Goal: Task Accomplishment & Management: Use online tool/utility

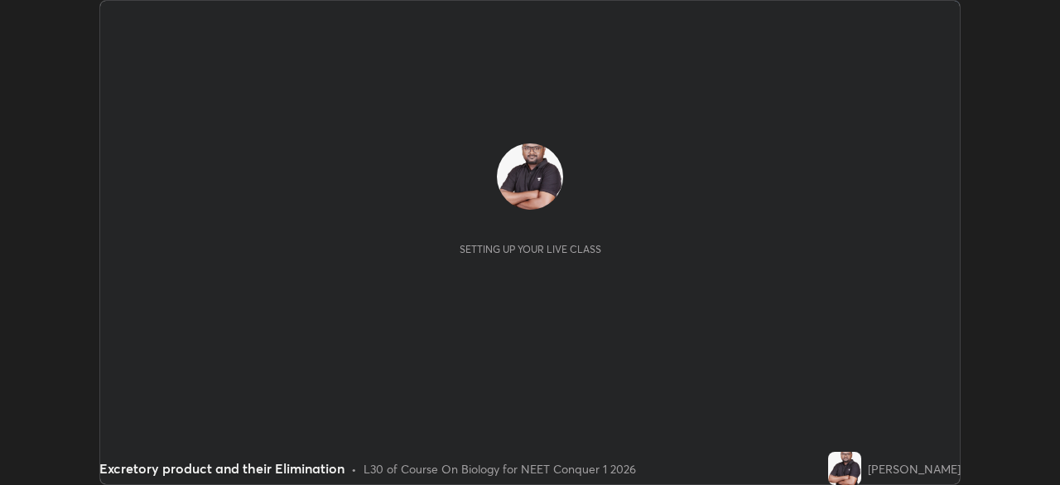
scroll to position [485, 1059]
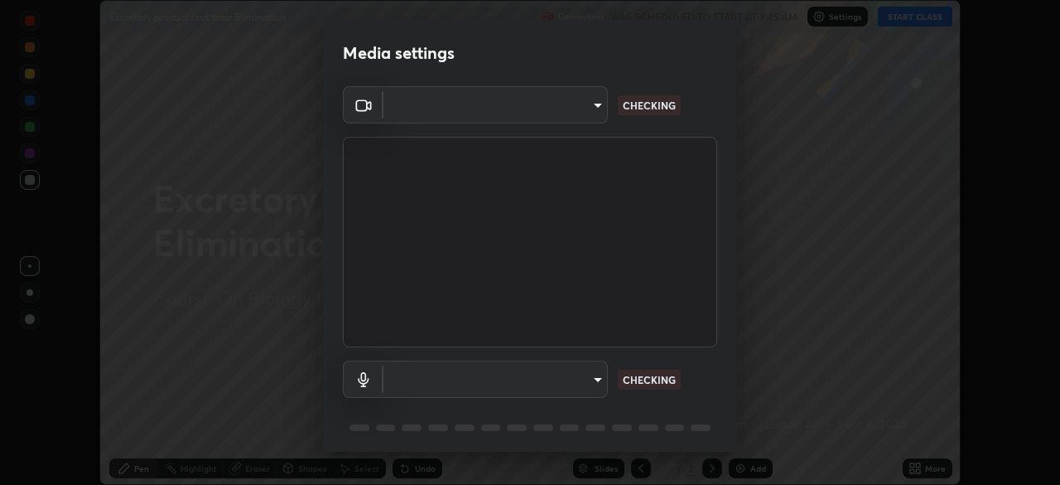
type input "f7a3972b1aa4ccc2bb278f1e0e3147348a18408e8ce32c2dd239d99c5c07823a"
click at [511, 109] on body "Erase all Excretory product and their Elimination Recording WAS SCHEDULED TO ST…" at bounding box center [530, 242] width 1060 height 485
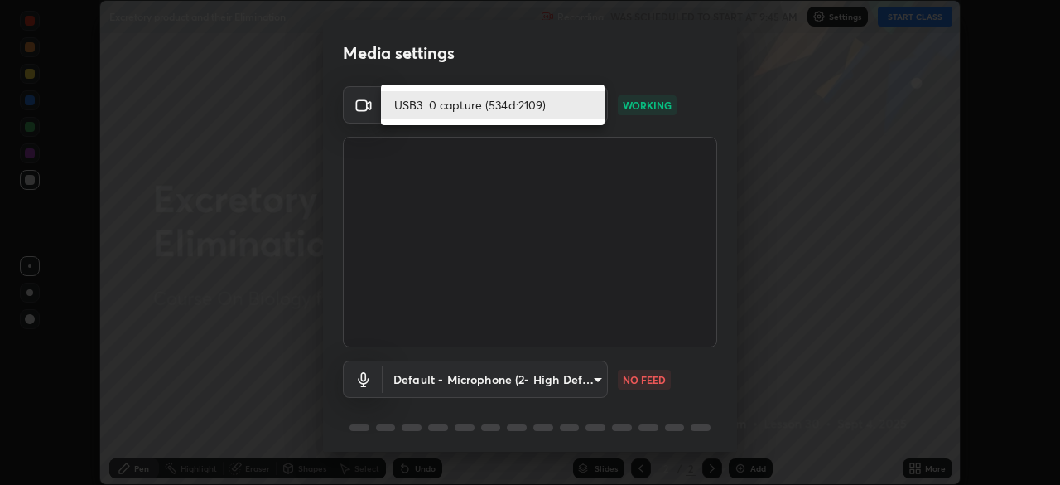
click at [516, 107] on li "USB3. 0 capture (534d:2109)" at bounding box center [493, 104] width 224 height 27
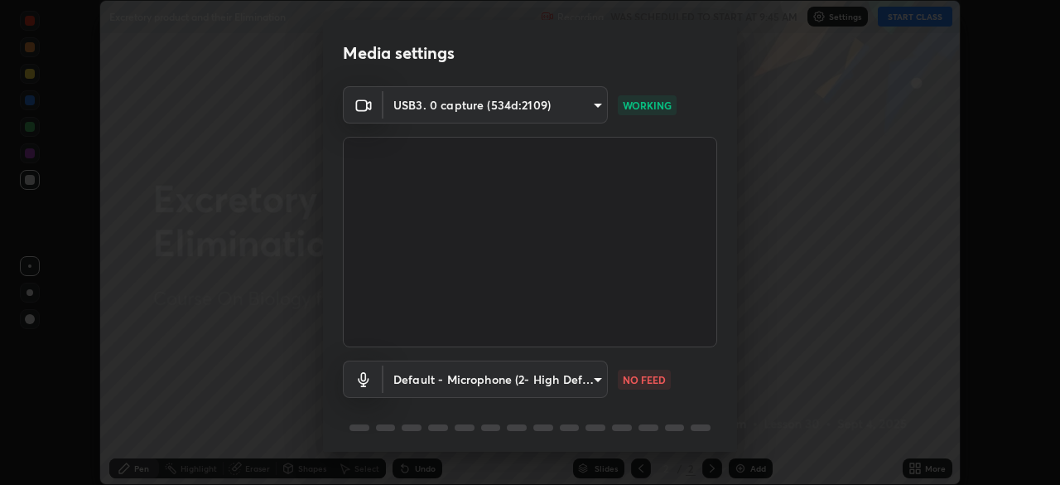
click at [552, 383] on body "Erase all Excretory product and their Elimination Recording WAS SCHEDULED TO ST…" at bounding box center [530, 242] width 1060 height 485
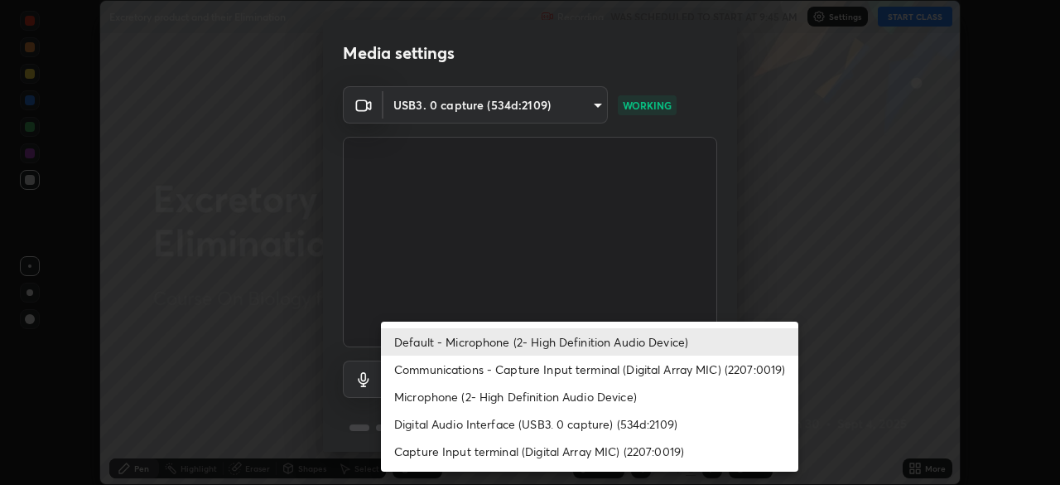
click at [555, 341] on li "Default - Microphone (2- High Definition Audio Device)" at bounding box center [589, 341] width 417 height 27
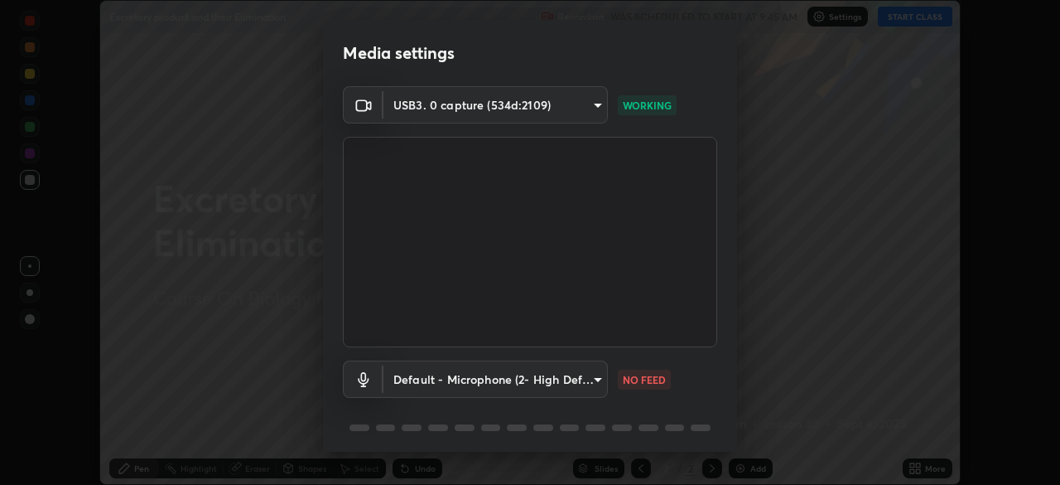
click at [556, 385] on body "Erase all Excretory product and their Elimination Recording WAS SCHEDULED TO ST…" at bounding box center [530, 242] width 1060 height 485
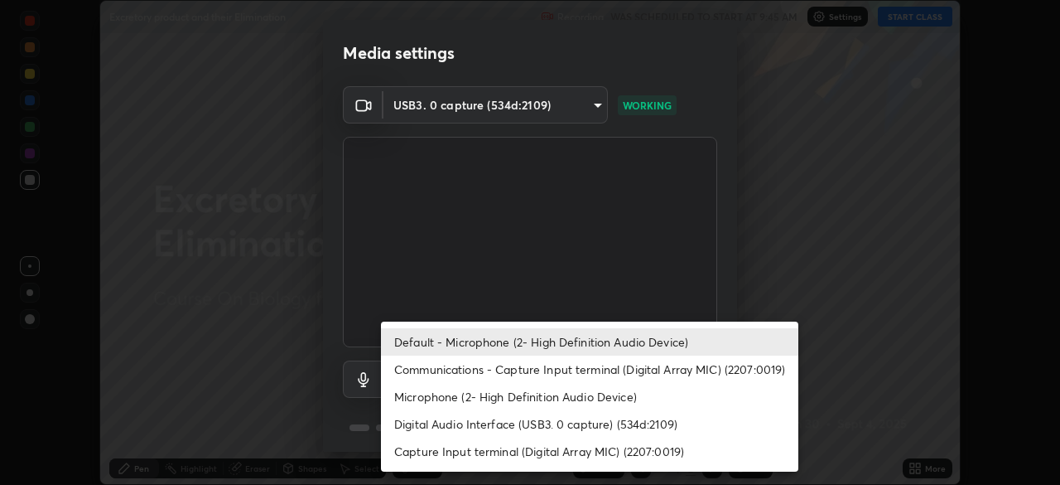
click at [561, 369] on li "Communications - Capture Input terminal (Digital Array MIC) (2207:0019)" at bounding box center [589, 368] width 417 height 27
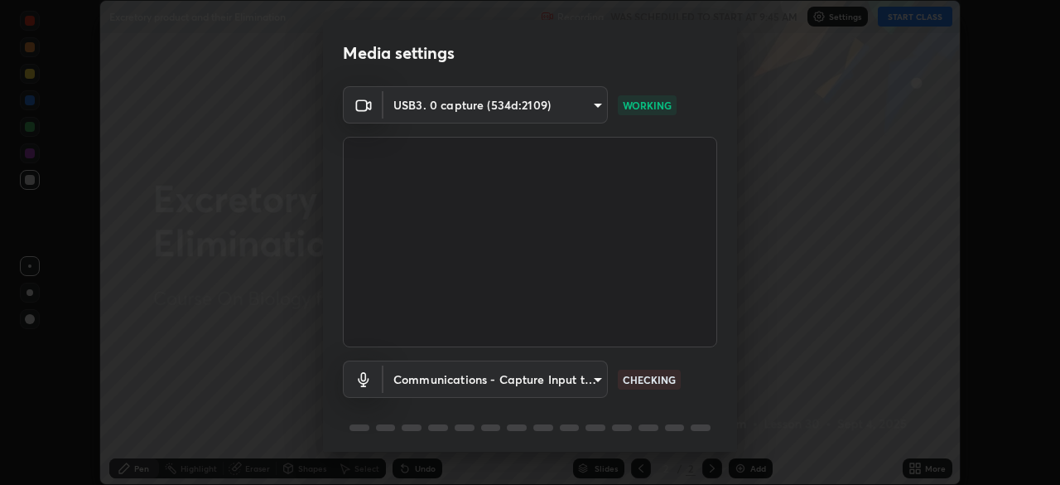
click at [557, 381] on body "Erase all Excretory product and their Elimination Recording WAS SCHEDULED TO ST…" at bounding box center [530, 242] width 1060 height 485
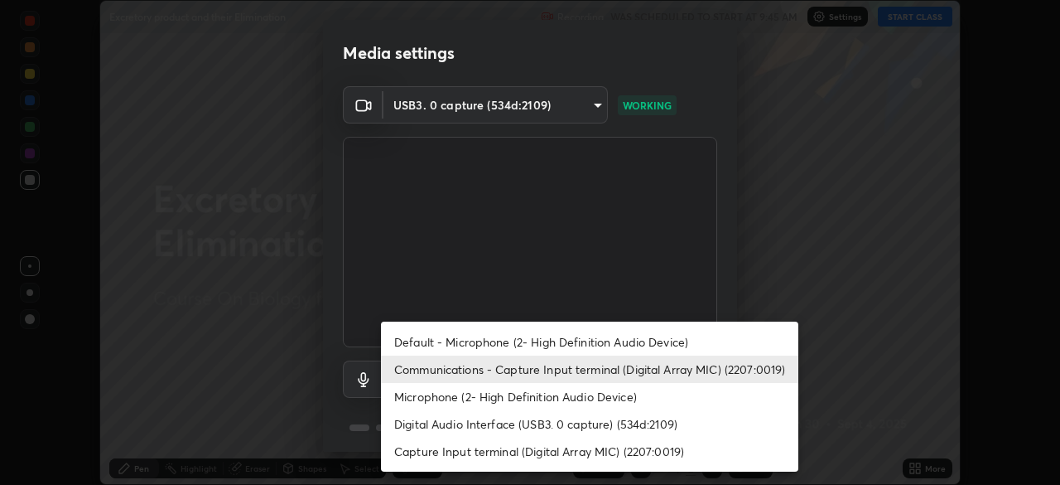
click at [558, 338] on li "Default - Microphone (2- High Definition Audio Device)" at bounding box center [589, 341] width 417 height 27
type input "default"
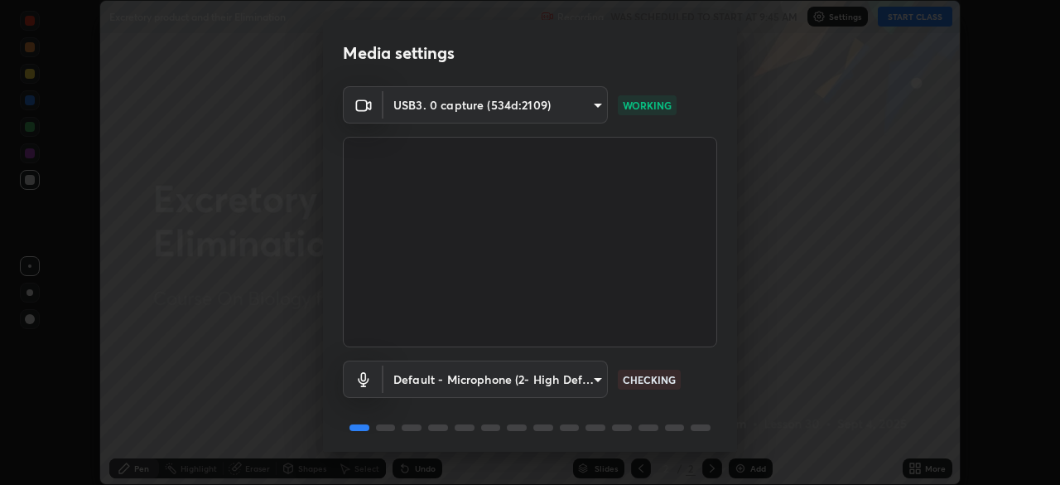
scroll to position [59, 0]
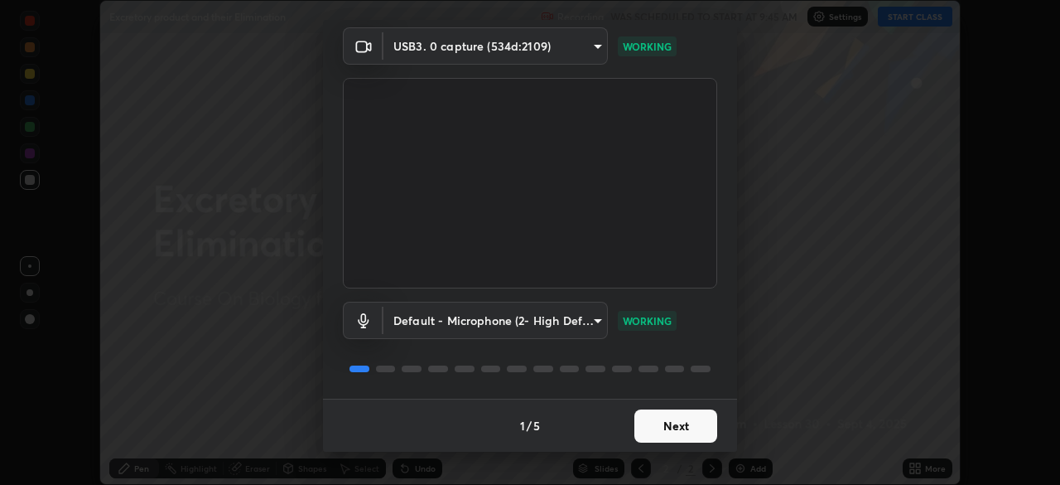
click at [664, 417] on button "Next" at bounding box center [675, 425] width 83 height 33
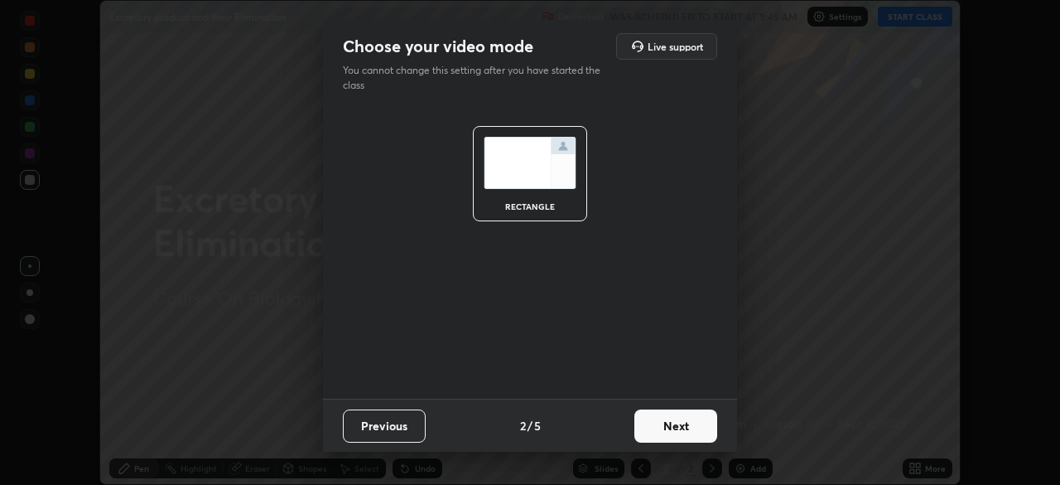
scroll to position [0, 0]
click at [688, 422] on button "Next" at bounding box center [675, 425] width 83 height 33
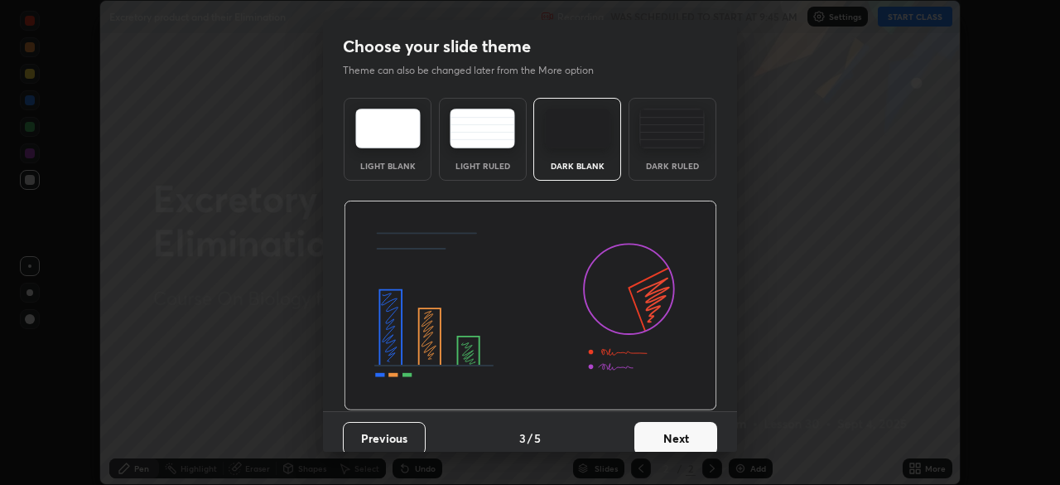
click at [664, 152] on div "Dark Ruled" at bounding box center [673, 139] width 88 height 83
click at [680, 446] on button "Next" at bounding box center [675, 438] width 83 height 33
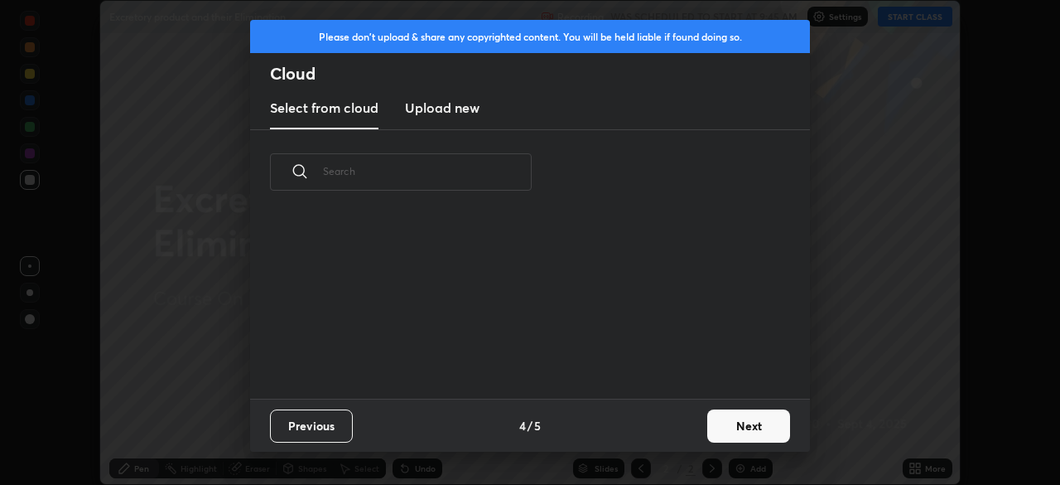
scroll to position [184, 532]
click at [726, 417] on button "Next" at bounding box center [748, 425] width 83 height 33
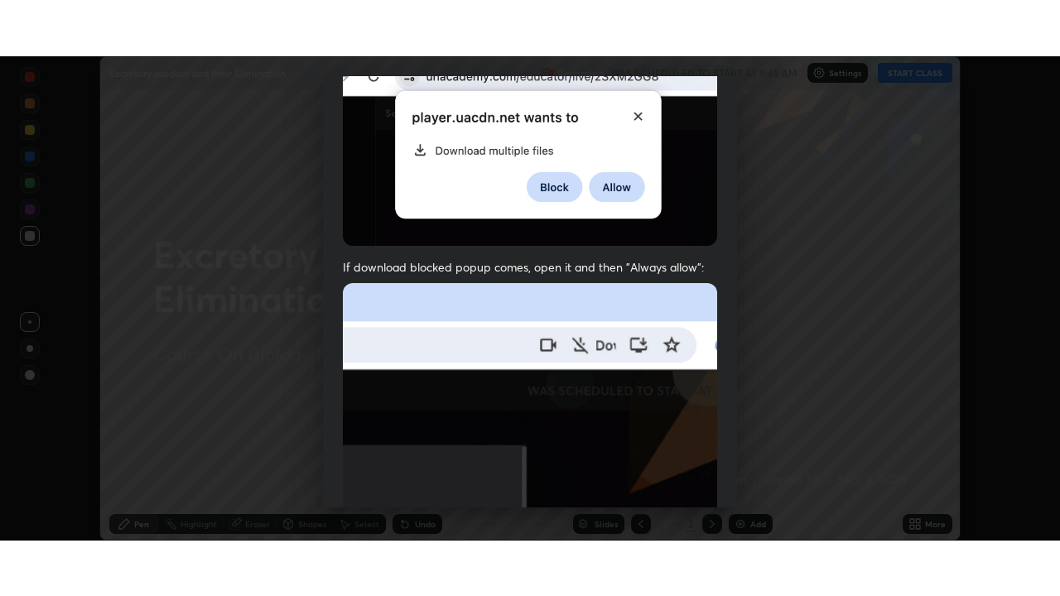
scroll to position [397, 0]
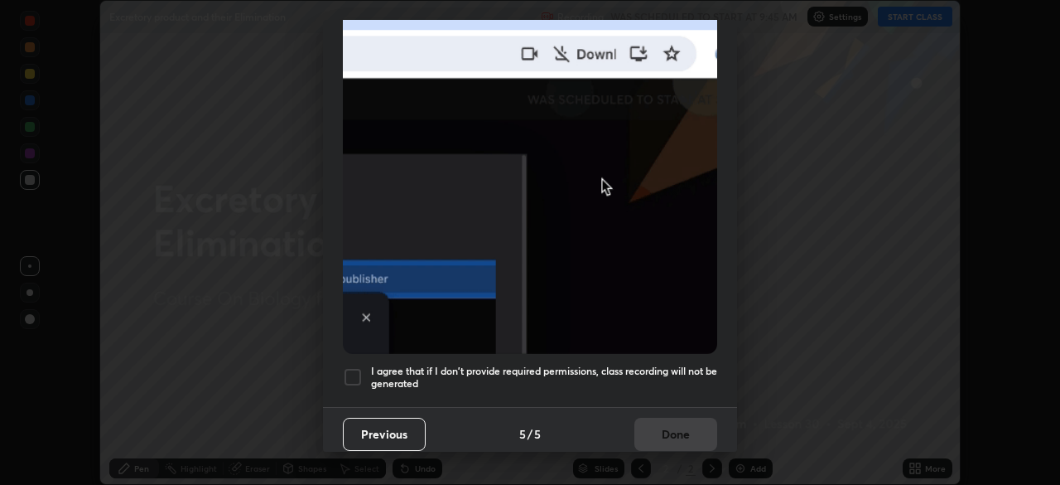
click at [480, 380] on h5 "I agree that if I don't provide required permissions, class recording will not …" at bounding box center [544, 377] width 346 height 26
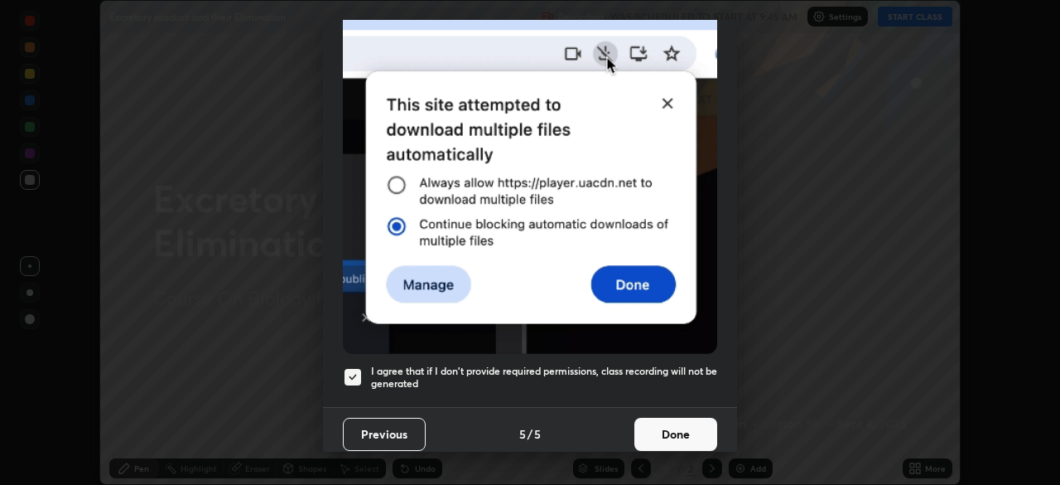
click at [656, 428] on button "Done" at bounding box center [675, 433] width 83 height 33
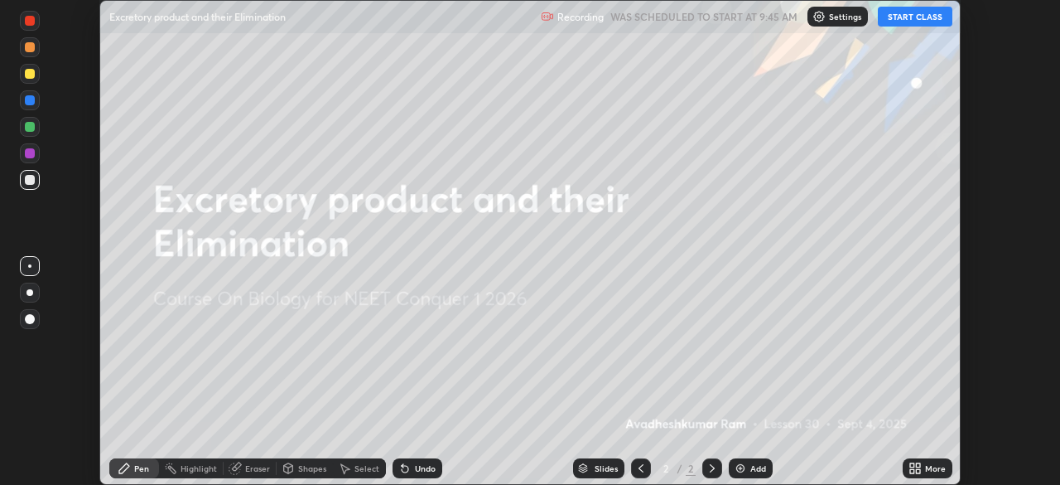
click at [909, 18] on button "START CLASS" at bounding box center [915, 17] width 75 height 20
click at [921, 466] on icon at bounding box center [915, 467] width 13 height 13
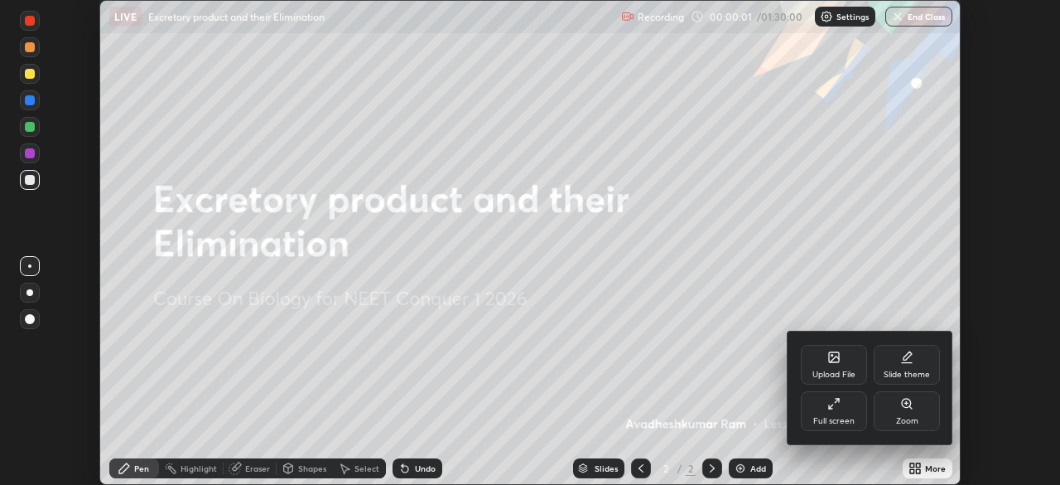
click at [834, 412] on div "Full screen" at bounding box center [834, 411] width 66 height 40
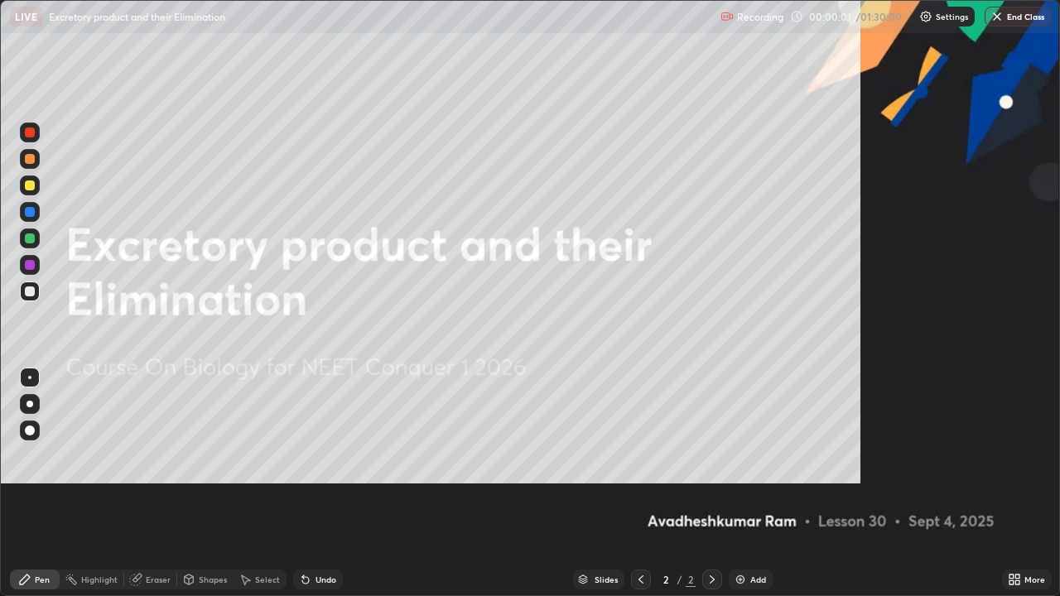
scroll to position [596, 1060]
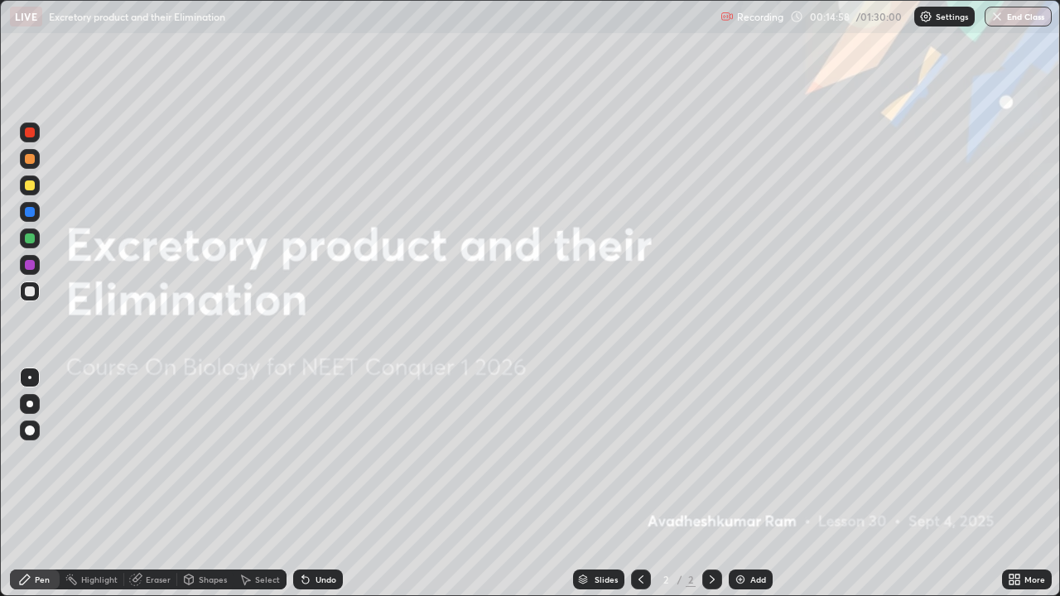
click at [747, 484] on div "Add" at bounding box center [751, 580] width 44 height 20
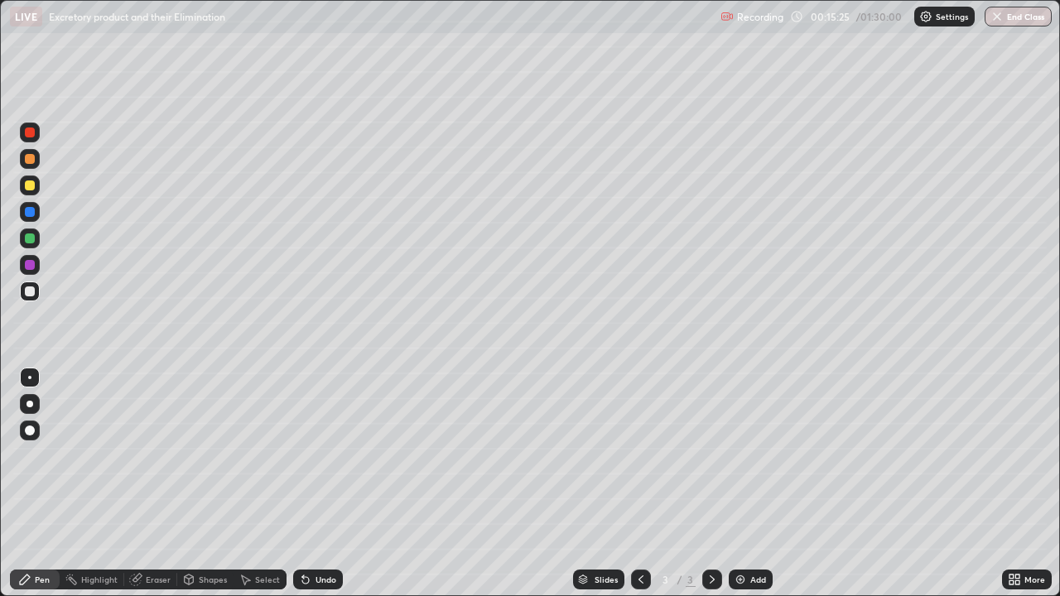
click at [26, 189] on div at bounding box center [30, 186] width 10 height 10
click at [319, 484] on div "Undo" at bounding box center [326, 580] width 21 height 8
click at [30, 160] on div at bounding box center [30, 159] width 10 height 10
click at [30, 290] on div at bounding box center [30, 292] width 10 height 10
click at [252, 484] on div "Select" at bounding box center [260, 580] width 53 height 20
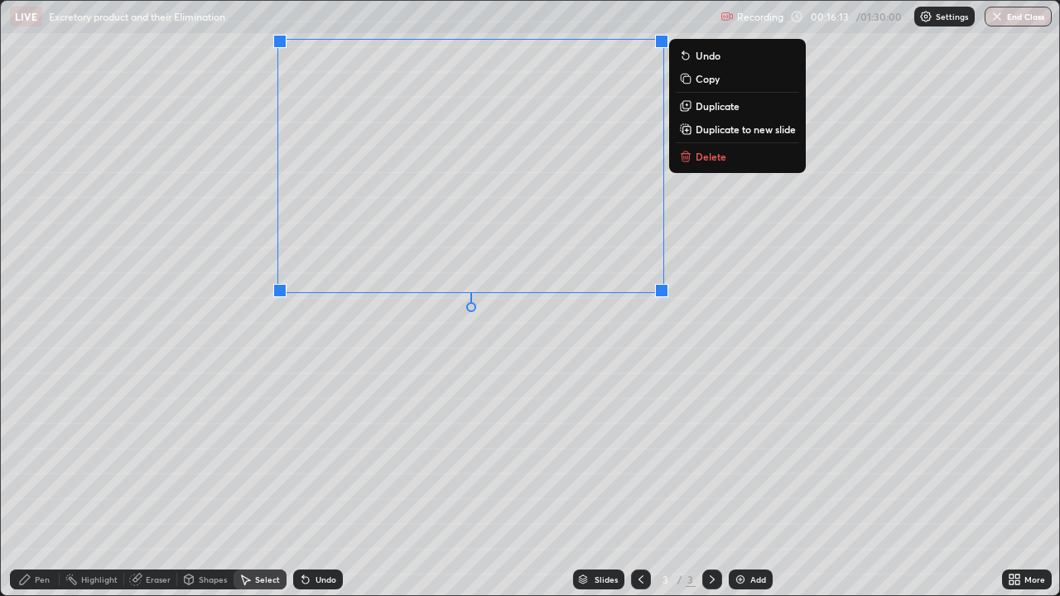
click at [225, 484] on div "0 ° Undo Copy Duplicate Duplicate to new slide Delete" at bounding box center [530, 298] width 1059 height 595
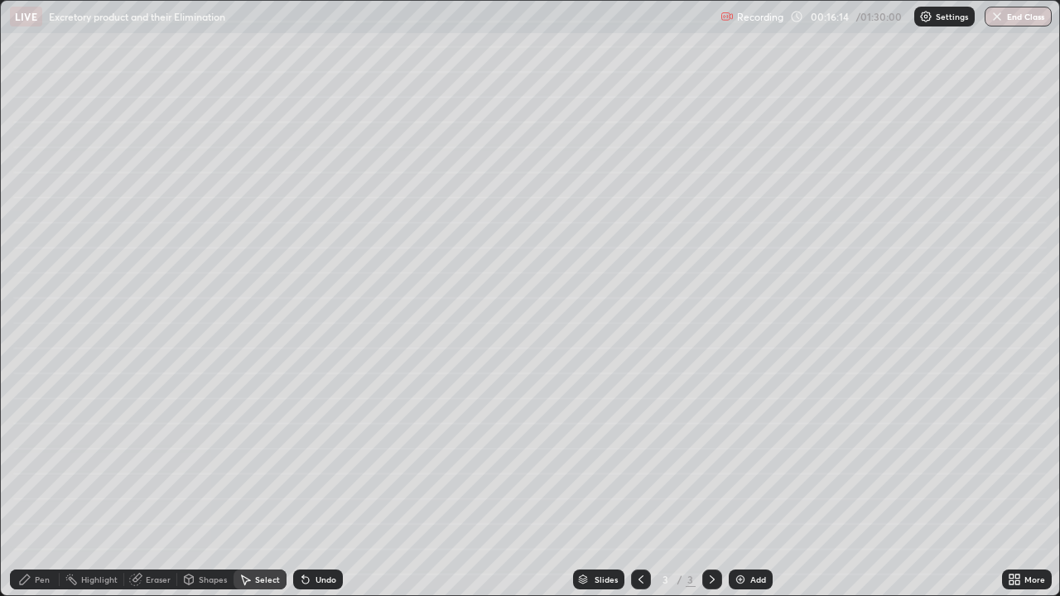
click at [151, 484] on div "Eraser" at bounding box center [150, 580] width 53 height 20
click at [36, 484] on div "Pen" at bounding box center [42, 580] width 15 height 8
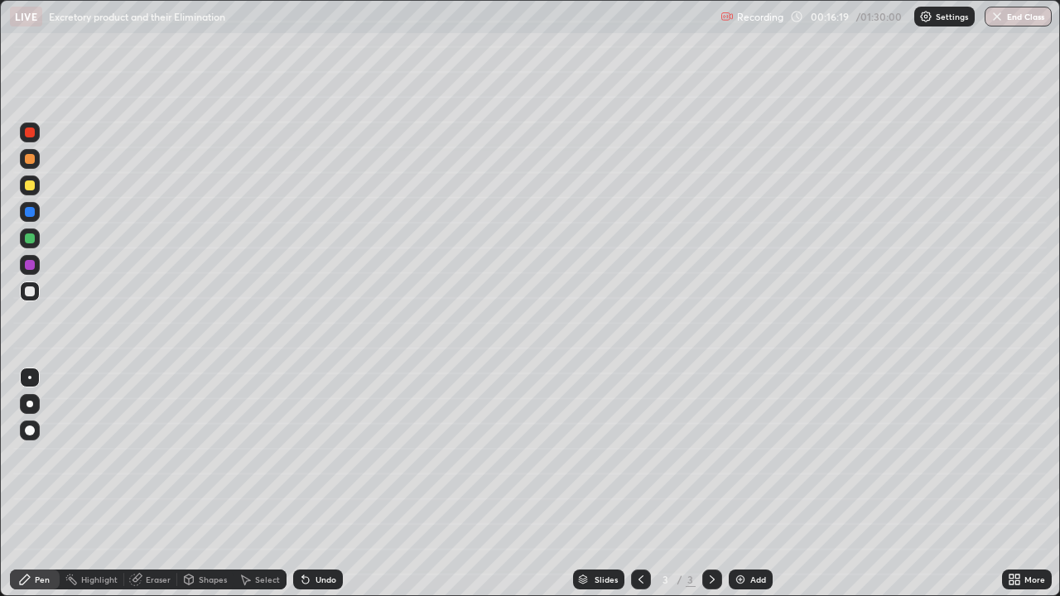
click at [29, 290] on div at bounding box center [30, 292] width 10 height 10
click at [147, 484] on div "Eraser" at bounding box center [158, 580] width 25 height 8
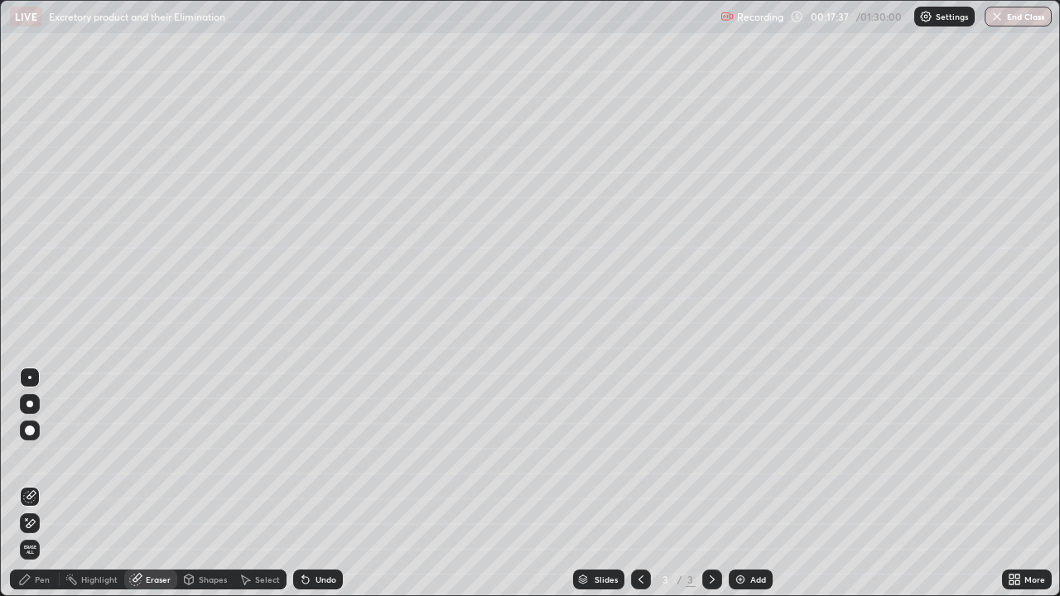
click at [39, 484] on div "Pen" at bounding box center [35, 580] width 50 height 20
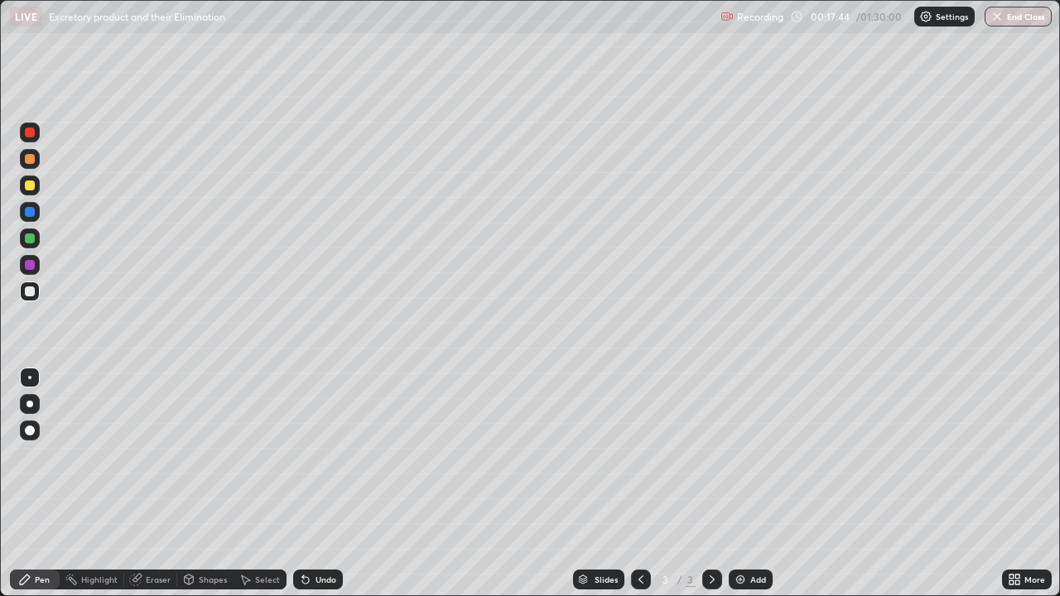
click at [326, 484] on div "Undo" at bounding box center [318, 580] width 50 height 20
click at [27, 292] on div at bounding box center [30, 292] width 10 height 10
click at [316, 484] on div "Undo" at bounding box center [326, 580] width 21 height 8
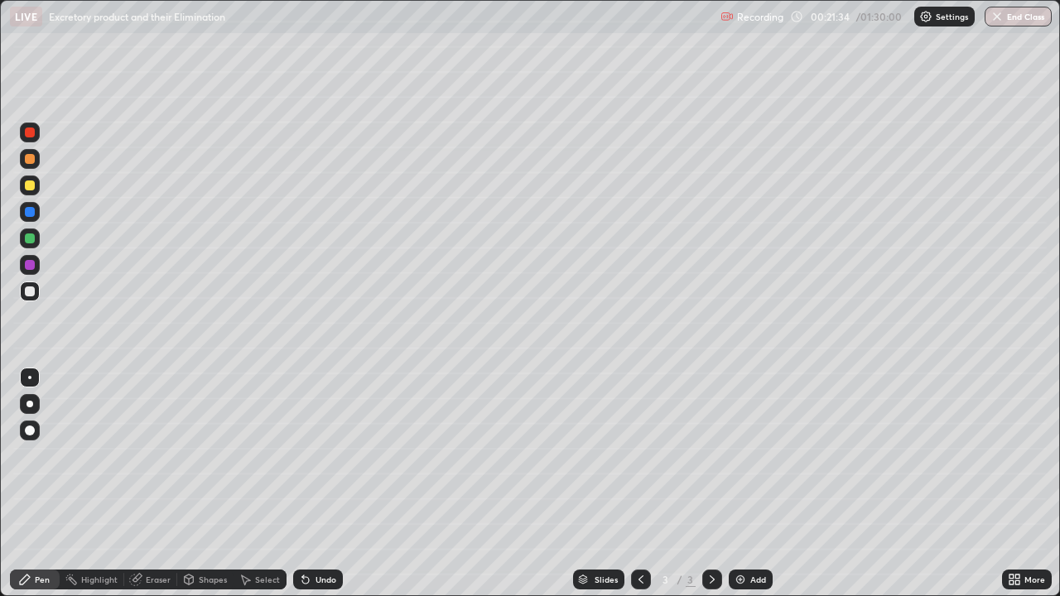
click at [319, 484] on div "Undo" at bounding box center [326, 580] width 21 height 8
click at [331, 484] on div "Undo" at bounding box center [326, 580] width 21 height 8
click at [325, 484] on div "Undo" at bounding box center [326, 580] width 21 height 8
click at [144, 484] on div "Eraser" at bounding box center [150, 580] width 53 height 20
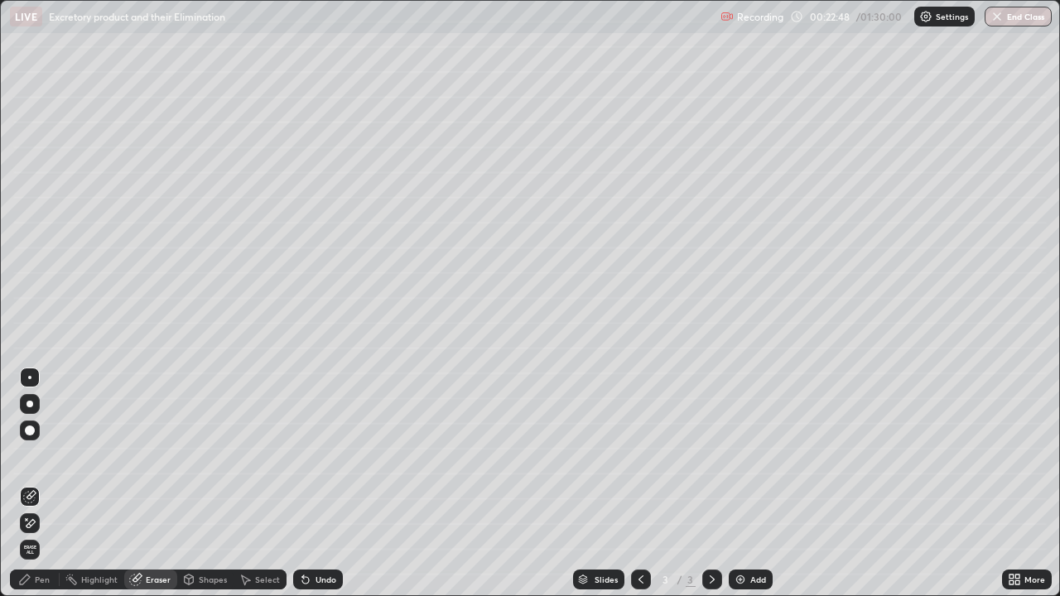
click at [28, 484] on icon at bounding box center [25, 580] width 10 height 10
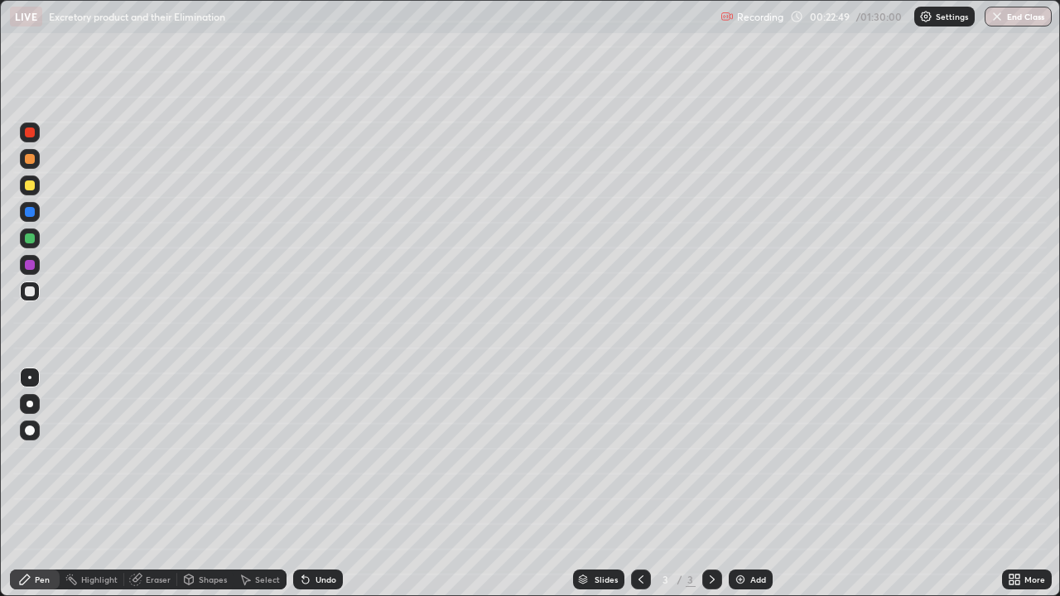
click at [28, 185] on div at bounding box center [30, 186] width 10 height 10
click at [26, 292] on div at bounding box center [30, 292] width 10 height 10
click at [36, 160] on div at bounding box center [30, 159] width 20 height 20
click at [30, 239] on div at bounding box center [30, 239] width 10 height 10
click at [25, 186] on div at bounding box center [30, 186] width 10 height 10
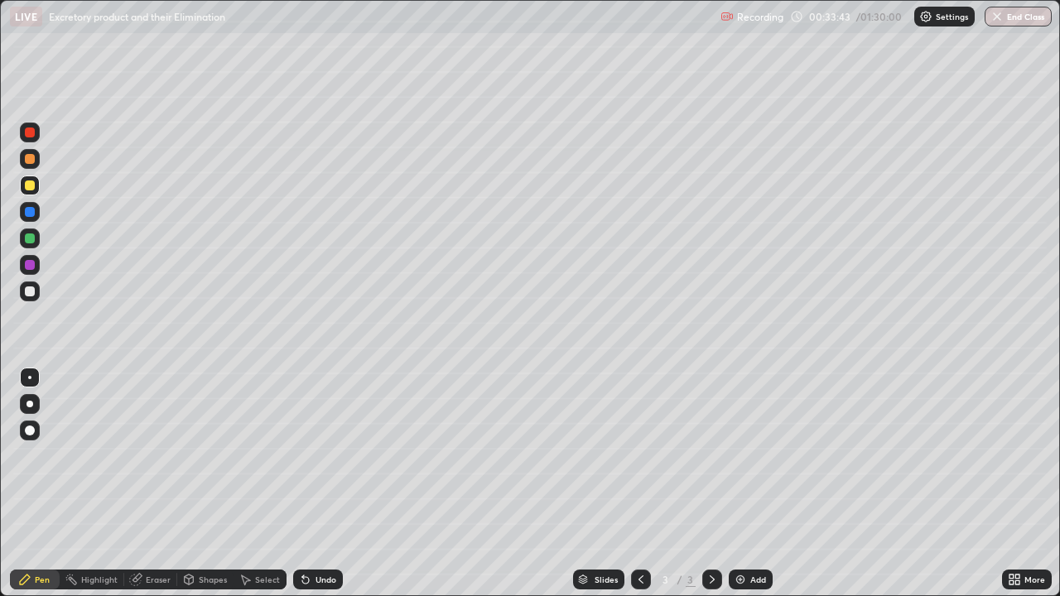
click at [42, 484] on div "Pen" at bounding box center [42, 580] width 15 height 8
click at [28, 264] on div at bounding box center [30, 265] width 10 height 10
click at [750, 484] on div "Add" at bounding box center [751, 580] width 44 height 20
click at [31, 294] on div at bounding box center [30, 292] width 10 height 10
click at [30, 134] on div at bounding box center [30, 133] width 10 height 10
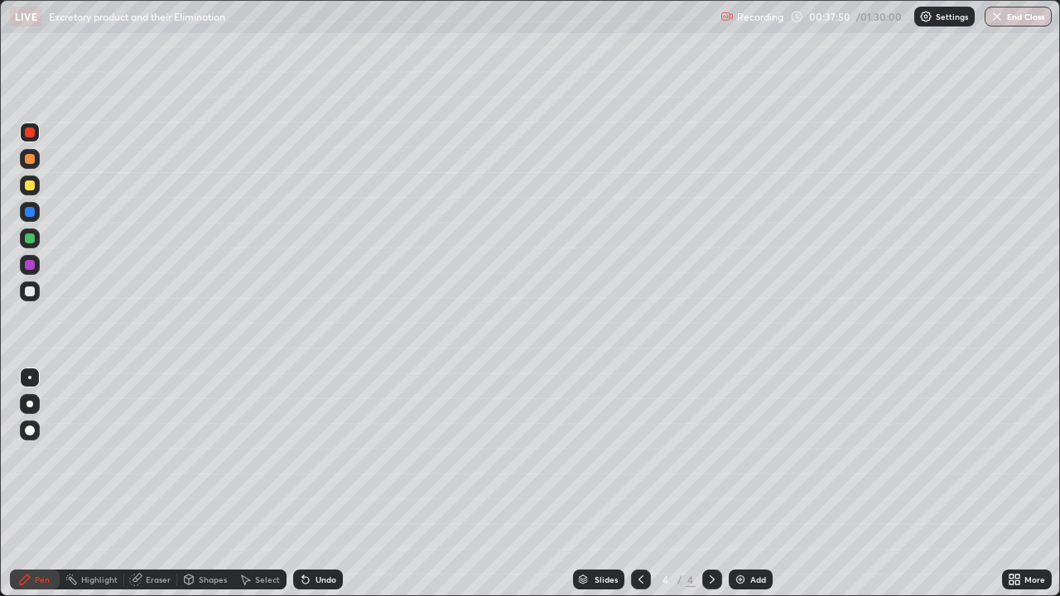
click at [303, 484] on icon at bounding box center [305, 580] width 7 height 7
click at [320, 484] on div "Undo" at bounding box center [318, 580] width 50 height 20
click at [303, 484] on icon at bounding box center [305, 580] width 7 height 7
click at [27, 295] on div at bounding box center [30, 292] width 10 height 10
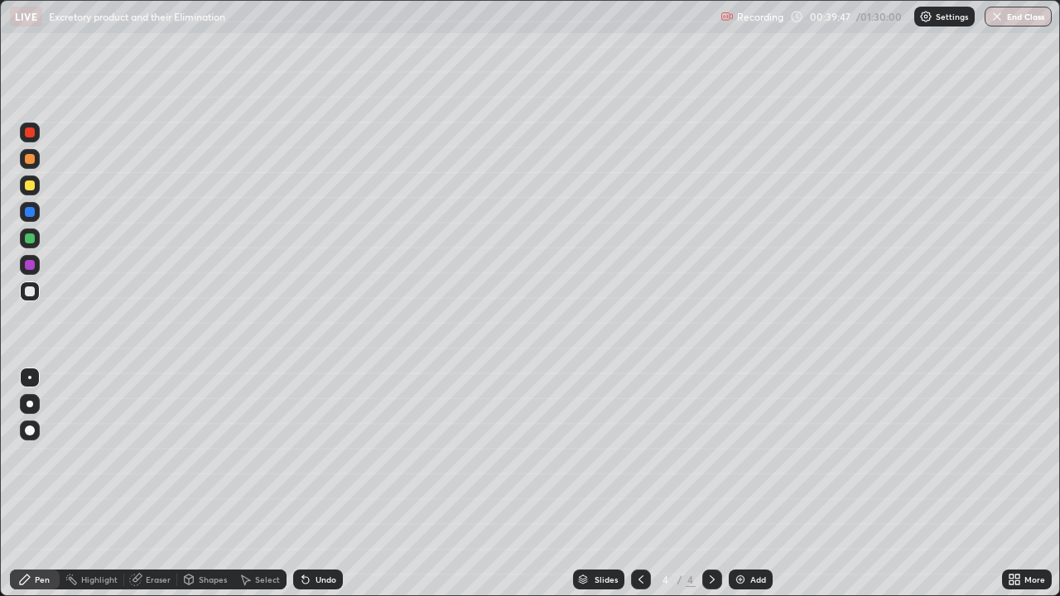
click at [30, 133] on div at bounding box center [30, 133] width 10 height 10
click at [31, 297] on div at bounding box center [30, 292] width 20 height 20
click at [310, 484] on icon at bounding box center [305, 579] width 13 height 13
click at [325, 484] on div "Undo" at bounding box center [318, 580] width 50 height 20
click at [311, 484] on div "Undo" at bounding box center [318, 580] width 50 height 20
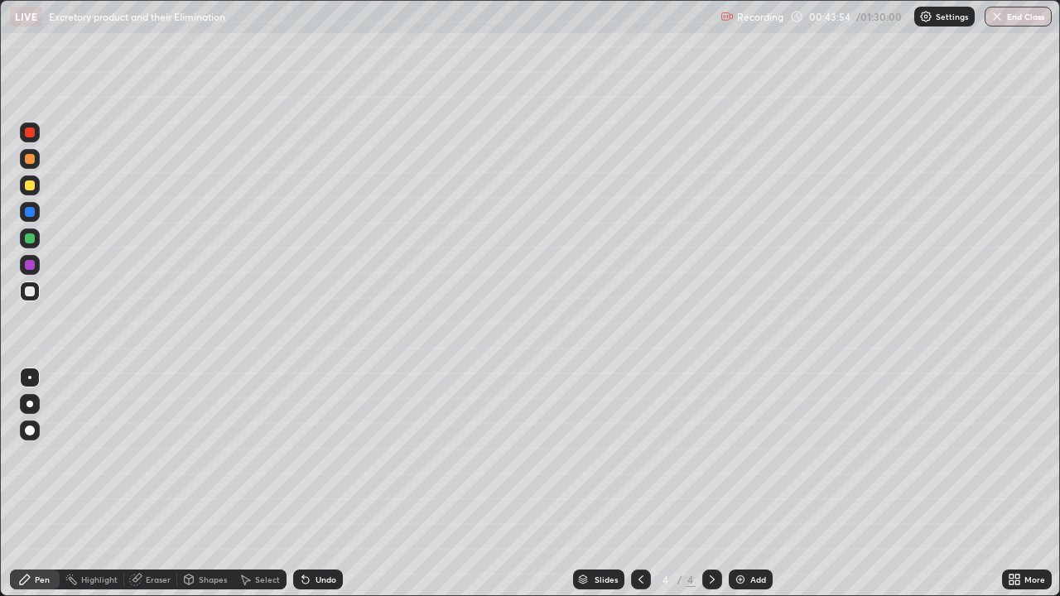
click at [29, 186] on div at bounding box center [30, 186] width 10 height 10
click at [329, 484] on div "Undo" at bounding box center [326, 580] width 21 height 8
click at [202, 484] on div "Shapes" at bounding box center [213, 580] width 28 height 8
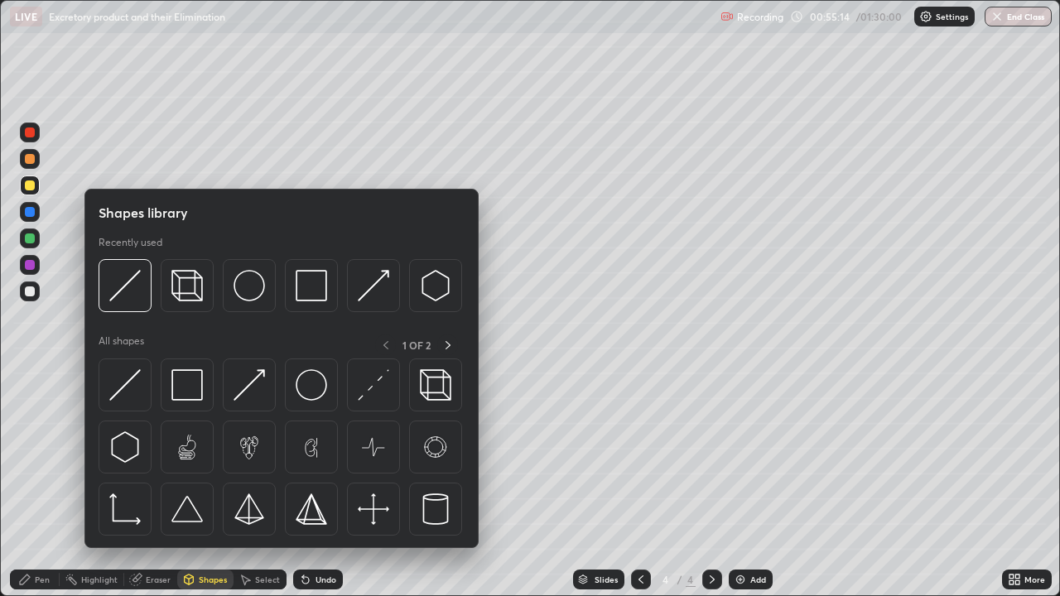
click at [258, 484] on div "Select" at bounding box center [267, 580] width 25 height 8
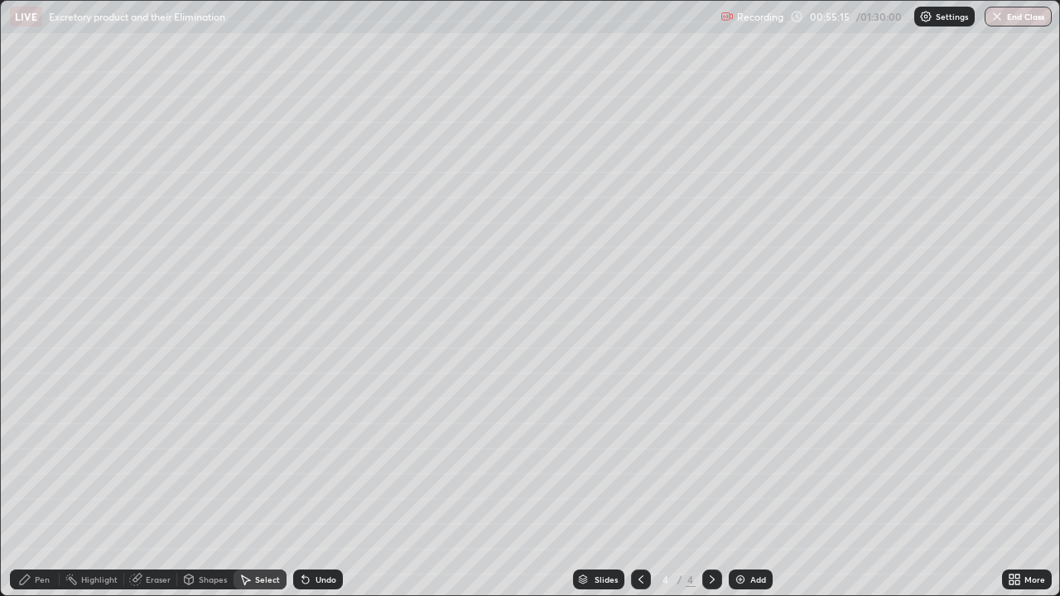
click at [149, 484] on div "Eraser" at bounding box center [158, 580] width 25 height 8
click at [39, 484] on div "Pen" at bounding box center [42, 580] width 15 height 8
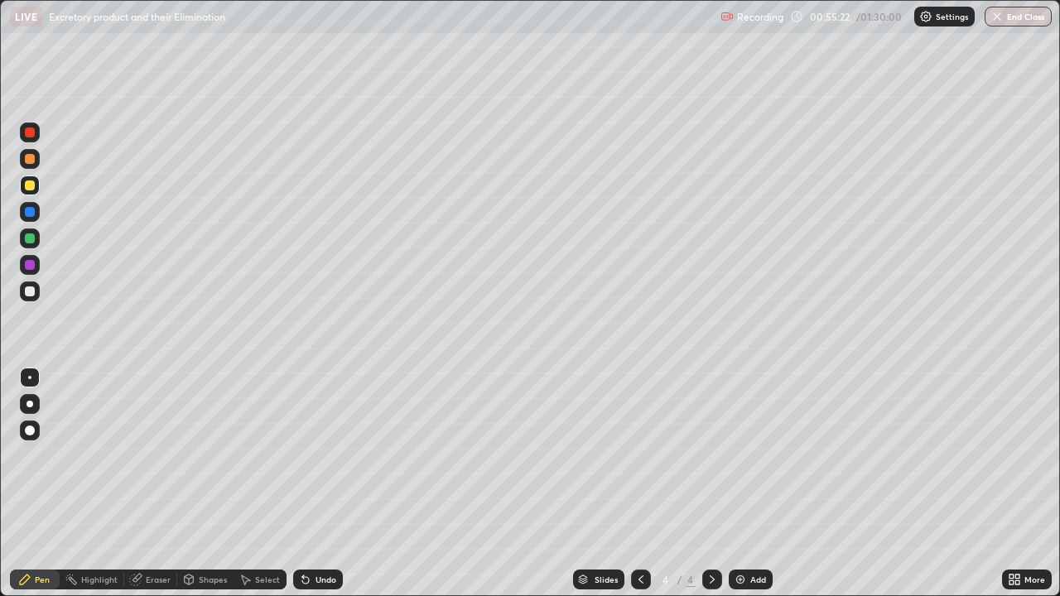
click at [25, 135] on div at bounding box center [30, 133] width 10 height 10
click at [27, 289] on div at bounding box center [30, 292] width 10 height 10
click at [138, 484] on icon at bounding box center [135, 580] width 11 height 11
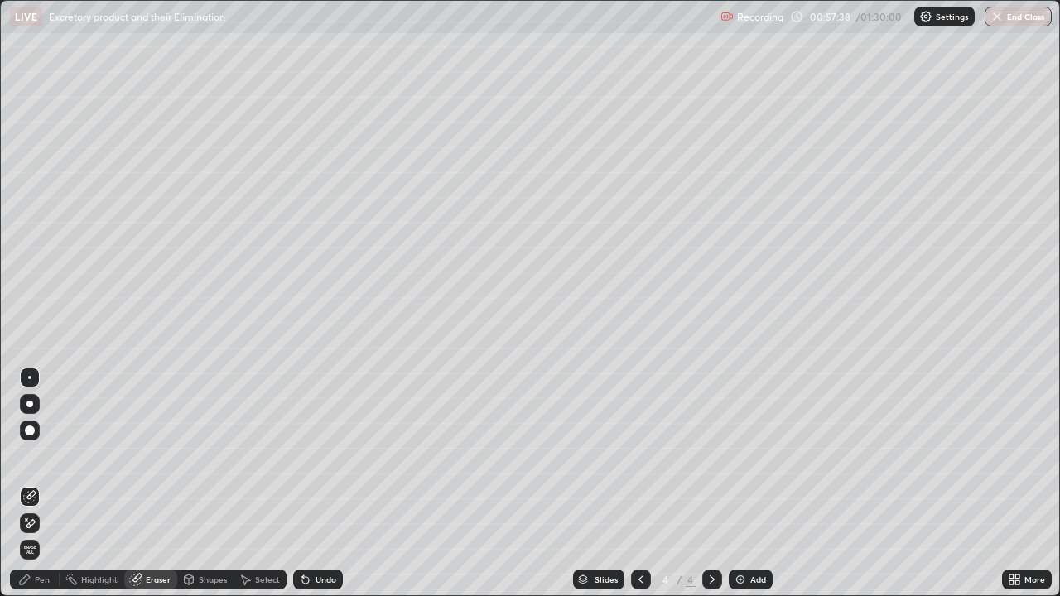
click at [27, 484] on icon at bounding box center [25, 580] width 10 height 10
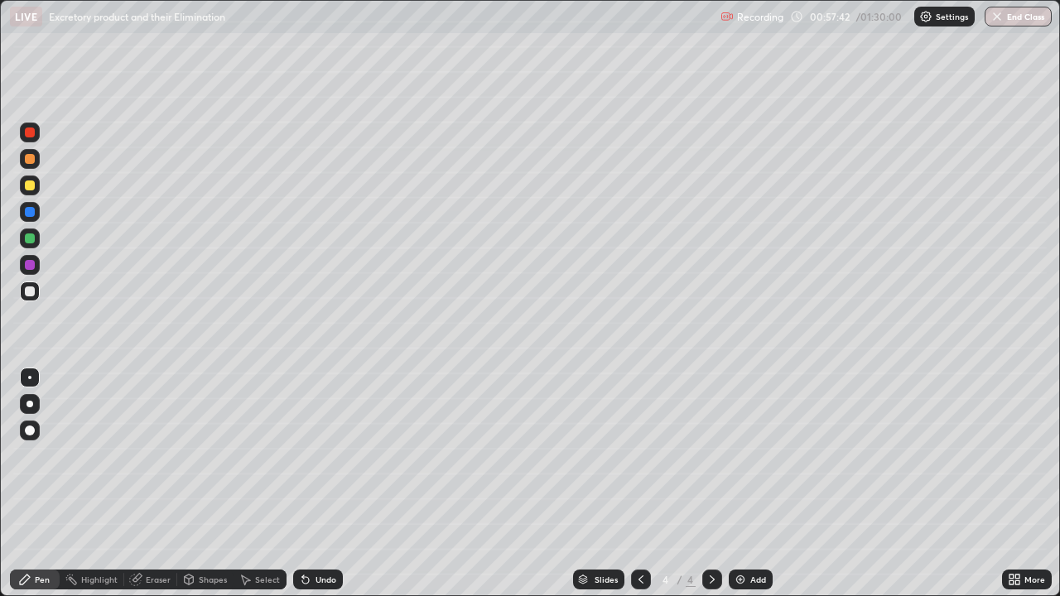
click at [30, 186] on div at bounding box center [30, 186] width 10 height 10
click at [742, 484] on div "Add" at bounding box center [751, 580] width 44 height 20
click at [29, 132] on div at bounding box center [30, 133] width 10 height 10
click at [30, 187] on div at bounding box center [30, 186] width 10 height 10
click at [31, 289] on div at bounding box center [30, 292] width 10 height 10
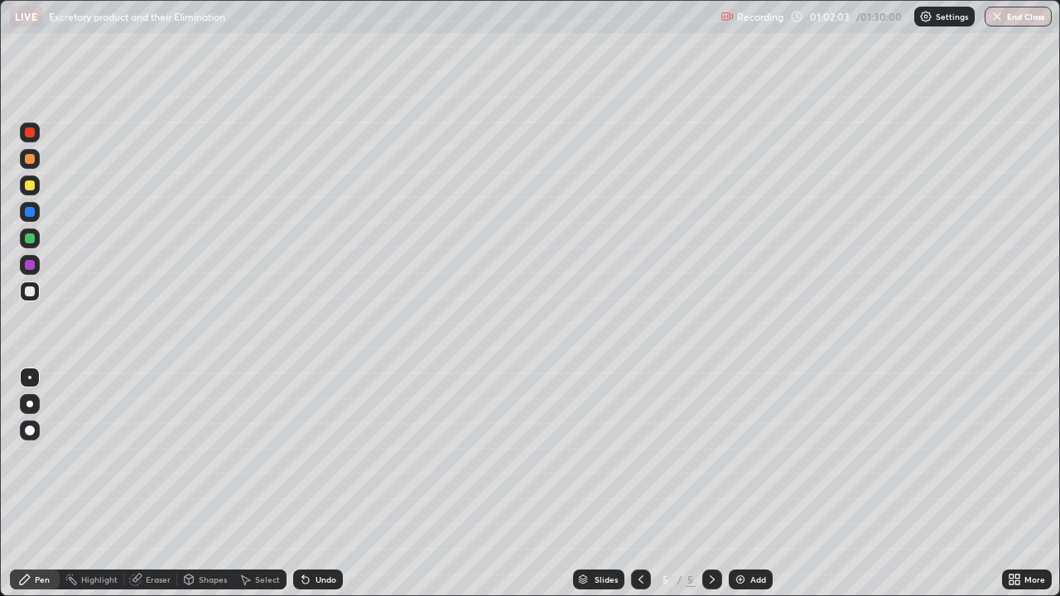
click at [28, 160] on div at bounding box center [30, 159] width 10 height 10
click at [28, 290] on div at bounding box center [30, 292] width 10 height 10
click at [137, 484] on icon at bounding box center [135, 580] width 11 height 11
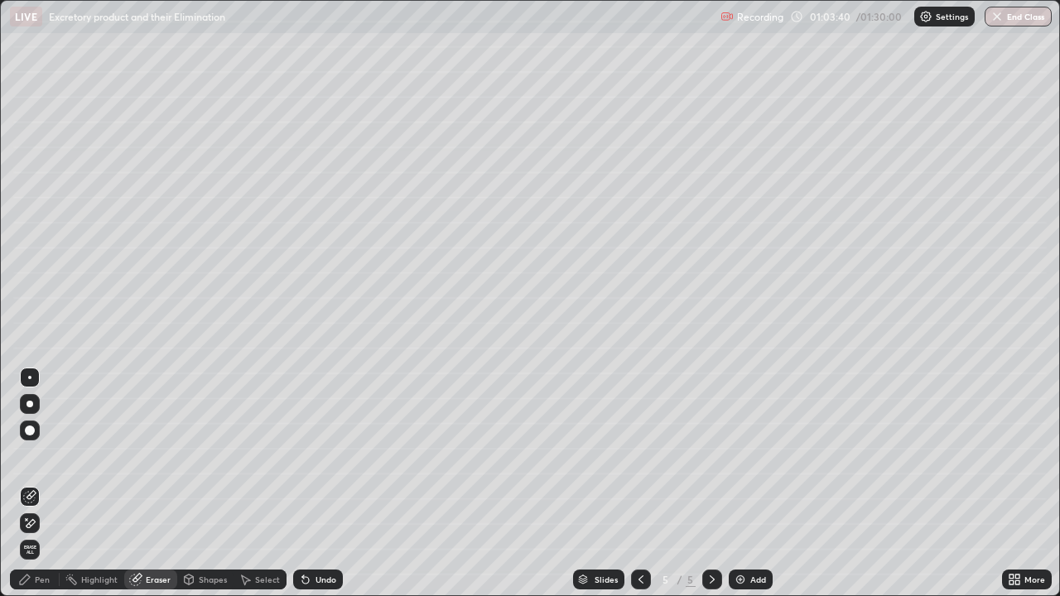
click at [51, 484] on div "Pen" at bounding box center [35, 580] width 50 height 20
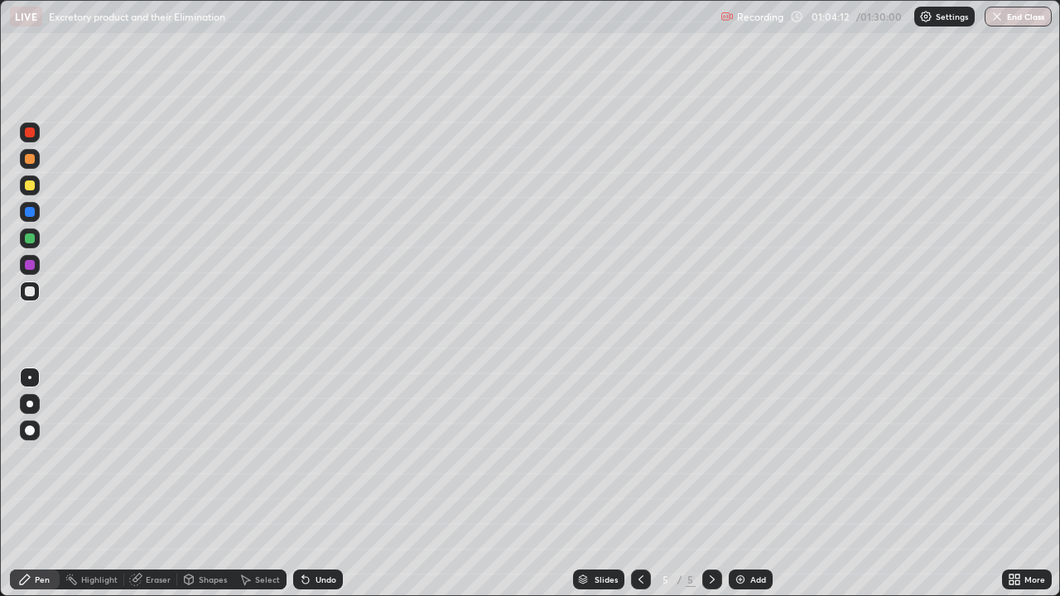
click at [316, 484] on div "Undo" at bounding box center [326, 580] width 21 height 8
click at [146, 484] on div "Eraser" at bounding box center [158, 580] width 25 height 8
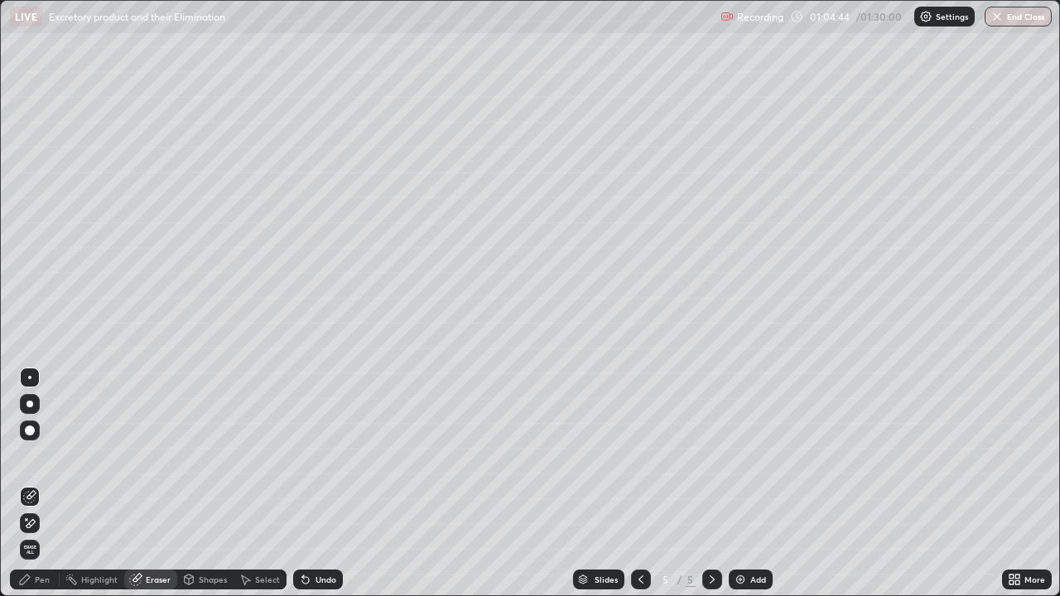
click at [41, 484] on div "Pen" at bounding box center [42, 580] width 15 height 8
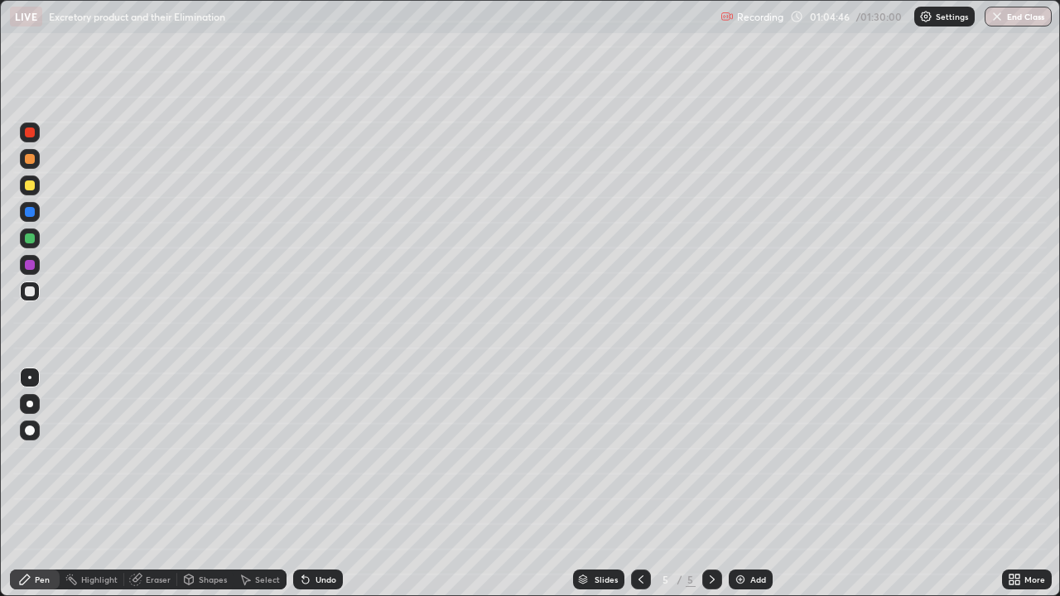
click at [31, 135] on div at bounding box center [30, 133] width 10 height 10
click at [27, 291] on div at bounding box center [30, 292] width 10 height 10
click at [316, 484] on div "Undo" at bounding box center [326, 580] width 21 height 8
click at [30, 184] on div at bounding box center [30, 186] width 10 height 10
click at [639, 484] on icon at bounding box center [640, 579] width 13 height 13
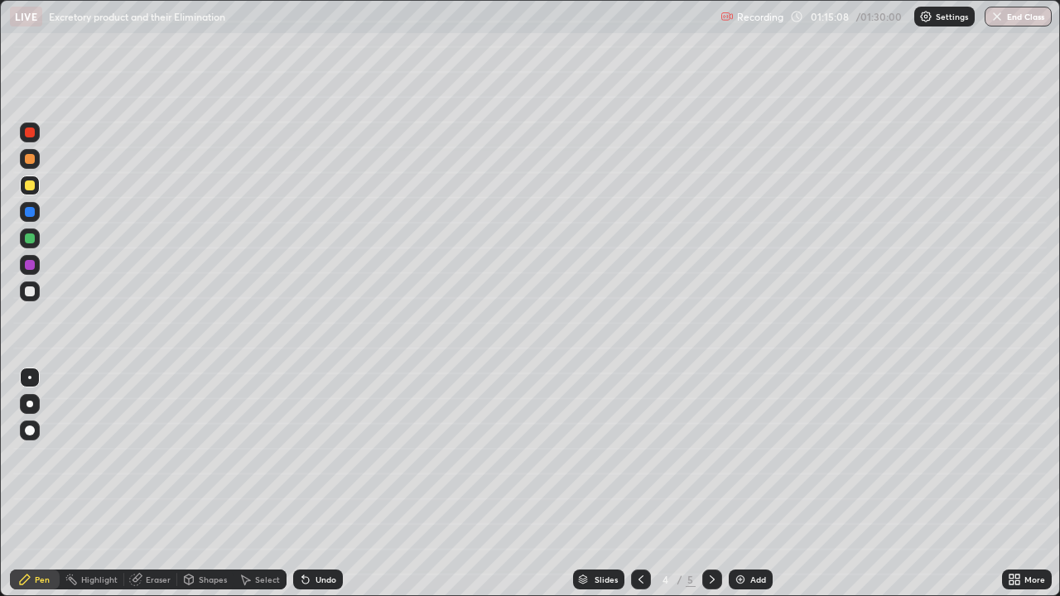
click at [711, 484] on icon at bounding box center [712, 579] width 13 height 13
click at [1021, 18] on button "End Class" at bounding box center [1018, 17] width 67 height 20
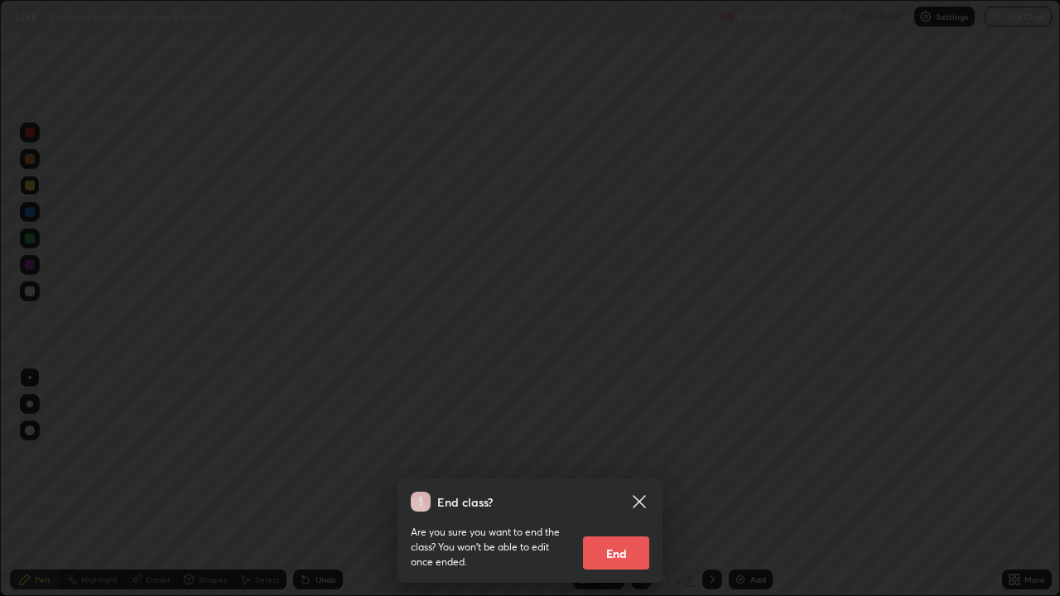
click at [638, 484] on icon at bounding box center [639, 501] width 12 height 12
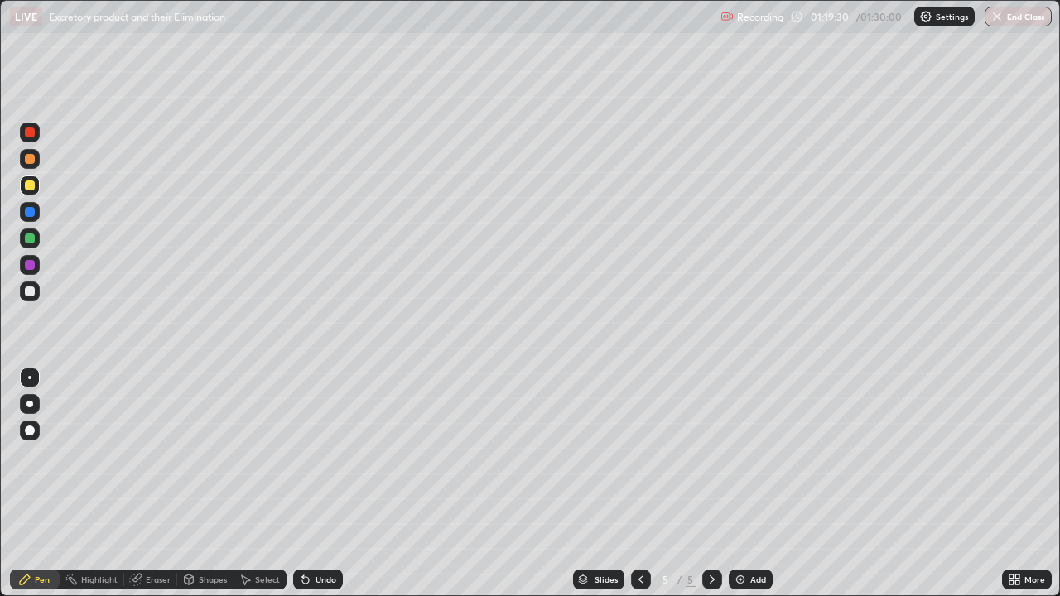
click at [1002, 22] on img "button" at bounding box center [997, 16] width 13 height 13
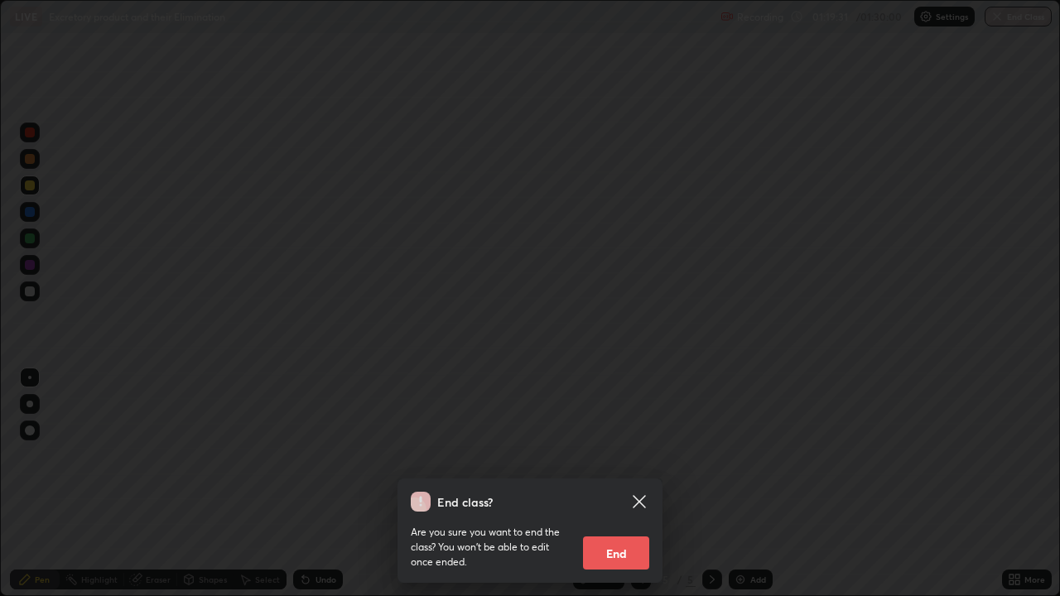
click at [625, 484] on button "End" at bounding box center [616, 553] width 66 height 33
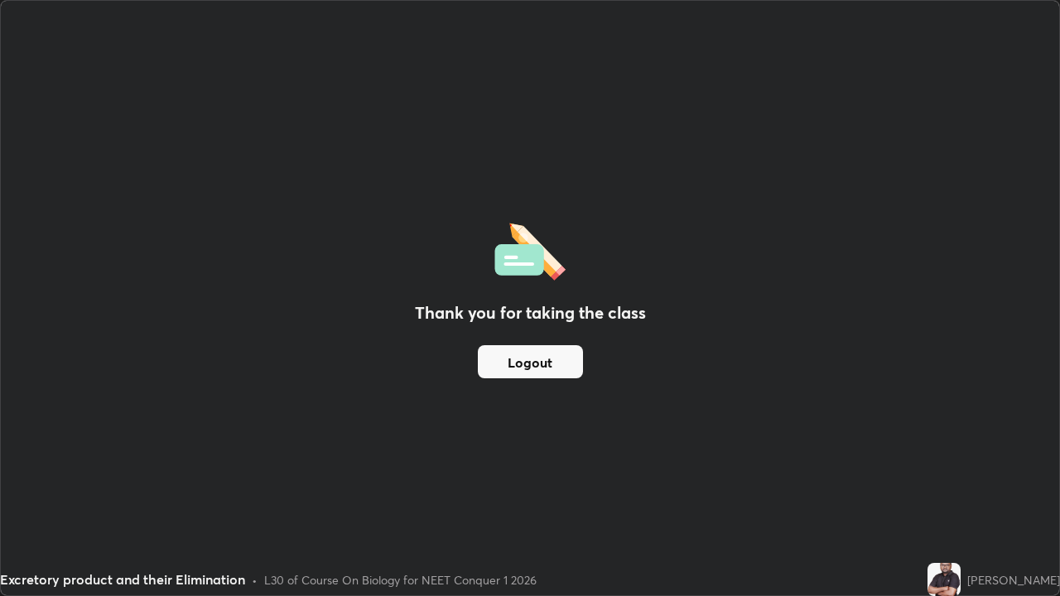
click at [546, 351] on button "Logout" at bounding box center [530, 361] width 105 height 33
click at [547, 363] on button "Logout" at bounding box center [530, 361] width 105 height 33
